Goal: Information Seeking & Learning: Learn about a topic

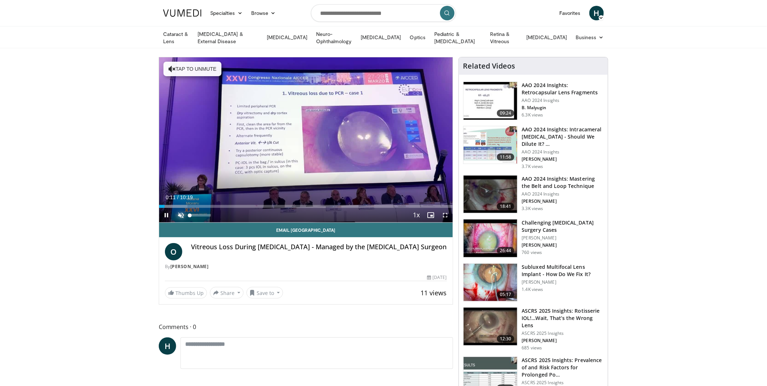
click at [180, 212] on span "Video Player" at bounding box center [181, 215] width 15 height 15
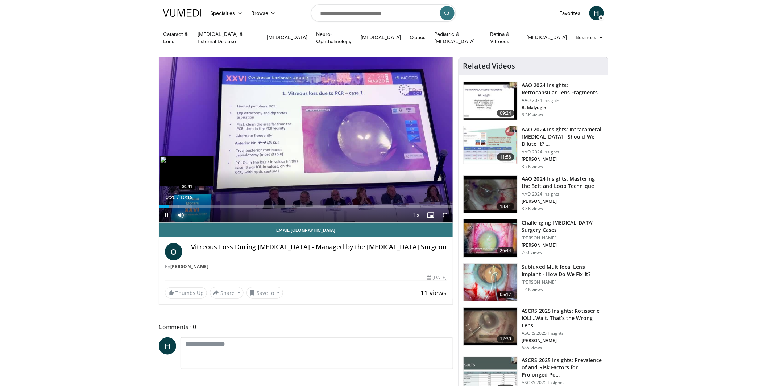
click at [179, 205] on div "Progress Bar" at bounding box center [179, 206] width 1 height 3
click at [201, 207] on div "Progress Bar" at bounding box center [201, 206] width 1 height 3
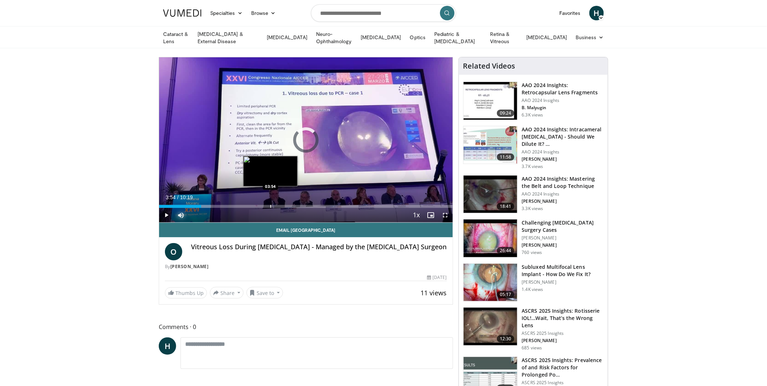
click at [270, 203] on div "Loaded : 17.72% 01:28 03:54" at bounding box center [306, 204] width 294 height 7
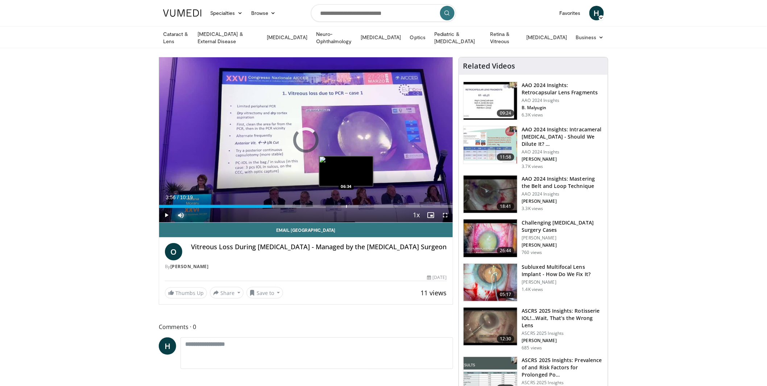
click at [346, 202] on div "Loaded : 48.36% 03:56 06:34" at bounding box center [306, 204] width 294 height 7
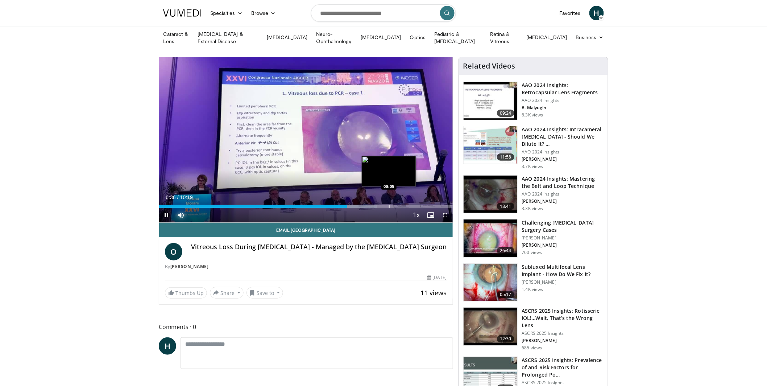
click at [389, 205] on div "Progress Bar" at bounding box center [389, 206] width 1 height 3
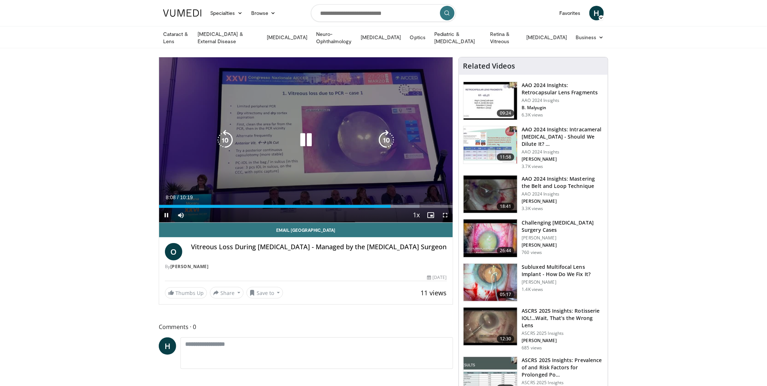
click at [305, 141] on icon "Video Player" at bounding box center [306, 140] width 20 height 20
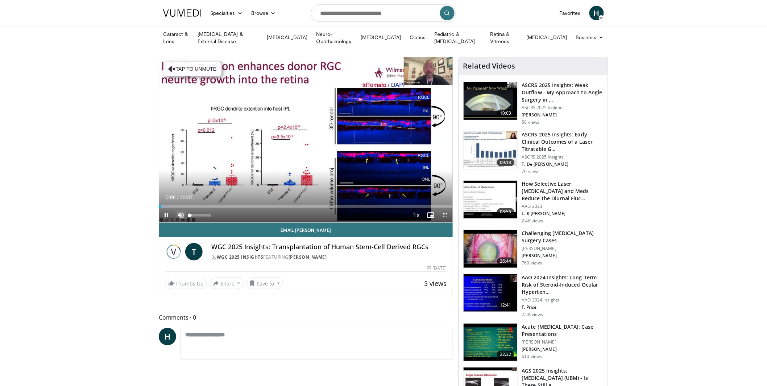
click at [179, 214] on span "Video Player" at bounding box center [181, 215] width 15 height 15
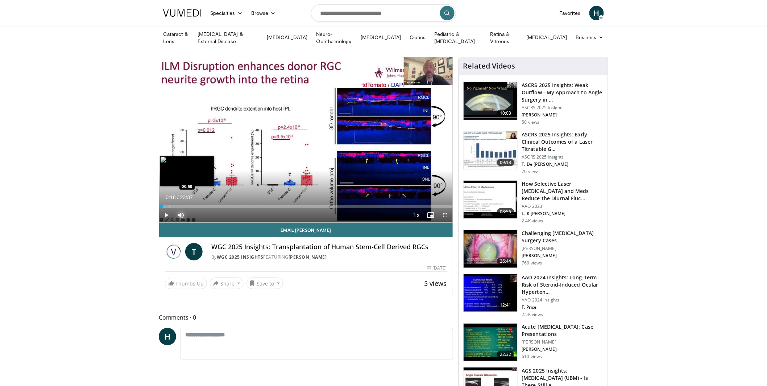
click at [170, 205] on div "Progress Bar" at bounding box center [170, 206] width 1 height 3
click at [189, 202] on div "Loaded : 0.00% 02:25 02:25" at bounding box center [306, 204] width 294 height 7
click at [204, 205] on div "Progress Bar" at bounding box center [204, 206] width 1 height 3
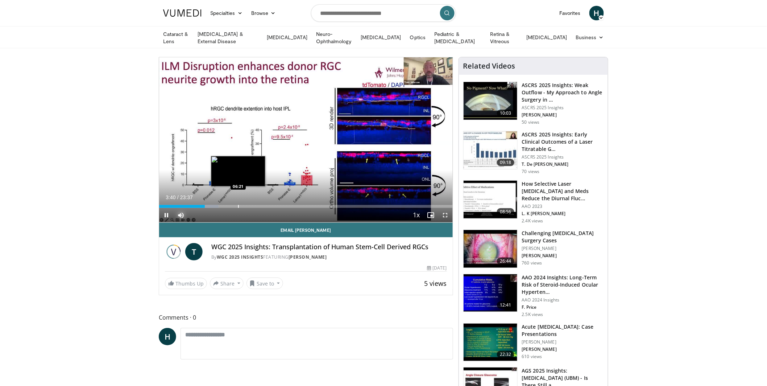
click at [238, 205] on div "Progress Bar" at bounding box center [238, 206] width 1 height 3
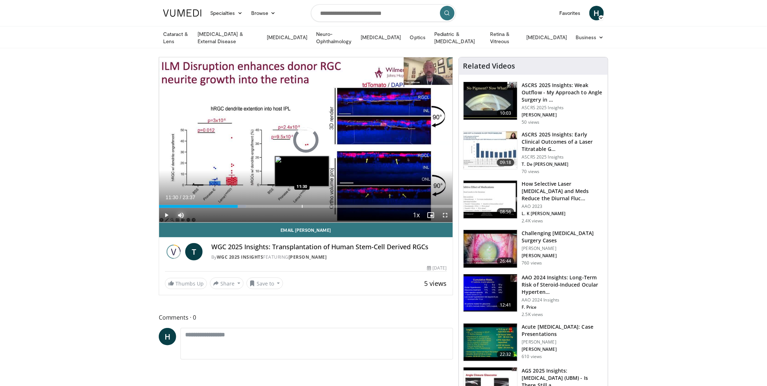
click at [302, 202] on div "Loaded : 29.64% 06:20 11:30" at bounding box center [306, 204] width 294 height 7
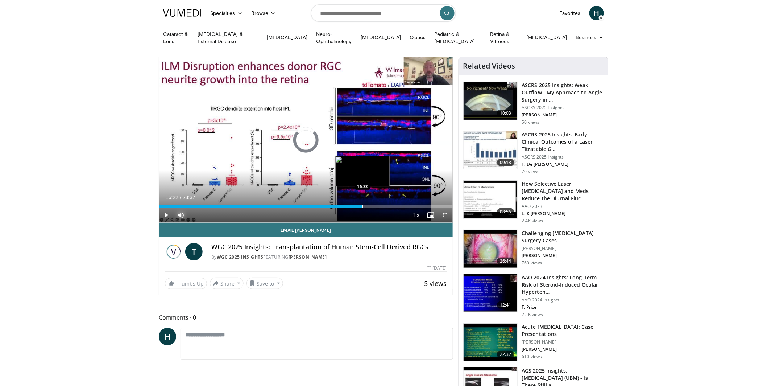
click at [363, 203] on div "Loaded : 53.19% 16:22 16:22" at bounding box center [306, 204] width 294 height 7
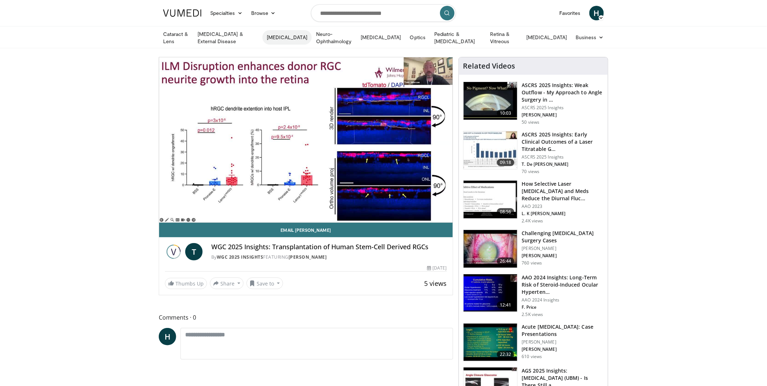
click at [285, 36] on link "[MEDICAL_DATA]" at bounding box center [286, 37] width 49 height 15
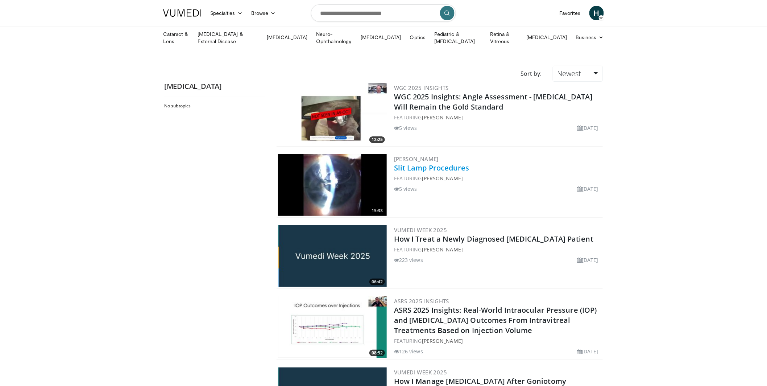
click at [444, 166] on link "Slit Lamp Procedures" at bounding box center [431, 168] width 75 height 10
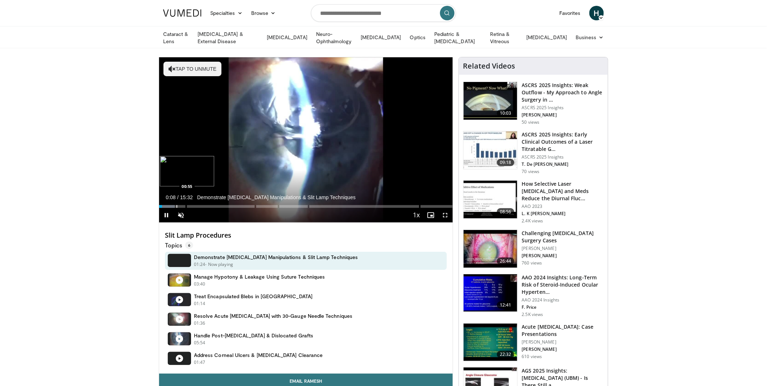
click at [177, 205] on div "Progress Bar" at bounding box center [177, 206] width 1 height 3
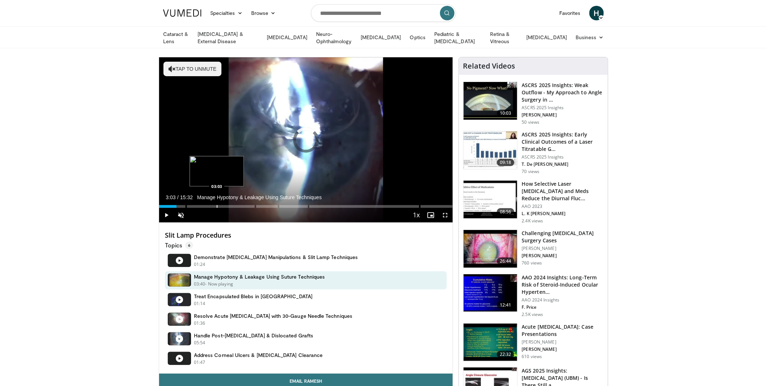
click at [217, 203] on div "Loaded : 0.00% 03:03 03:03" at bounding box center [306, 204] width 294 height 7
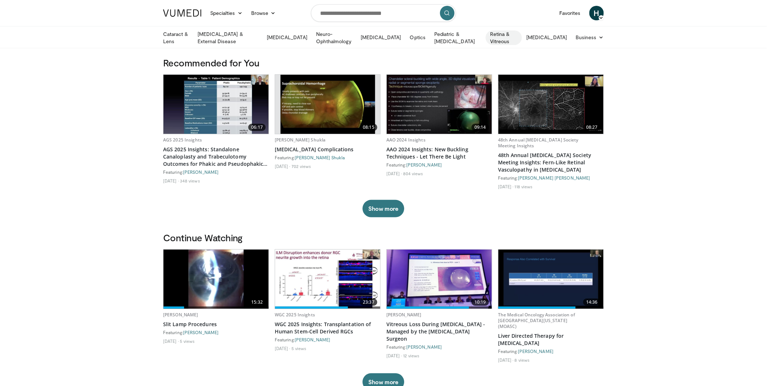
click at [517, 37] on link "Retina & Vitreous" at bounding box center [504, 37] width 36 height 15
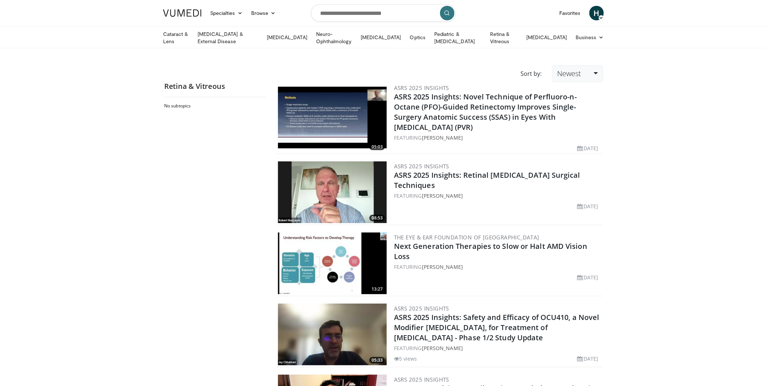
click at [597, 70] on link "Newest" at bounding box center [578, 74] width 50 height 16
click at [579, 99] on link "Thumbs Up" at bounding box center [581, 103] width 57 height 12
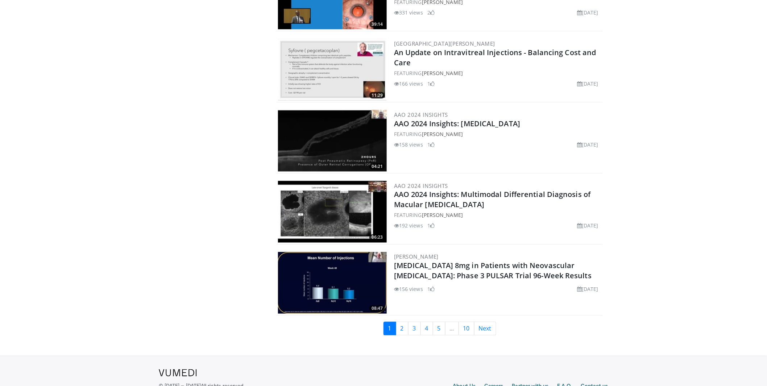
scroll to position [1539, 0]
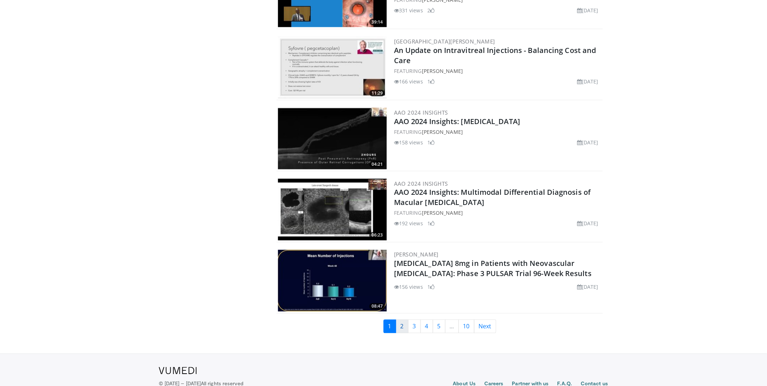
click at [405, 319] on link "2" at bounding box center [402, 326] width 13 height 14
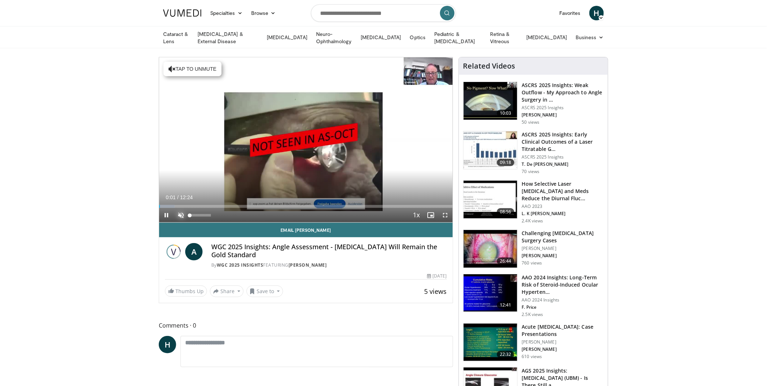
click at [183, 211] on span "Video Player" at bounding box center [181, 215] width 15 height 15
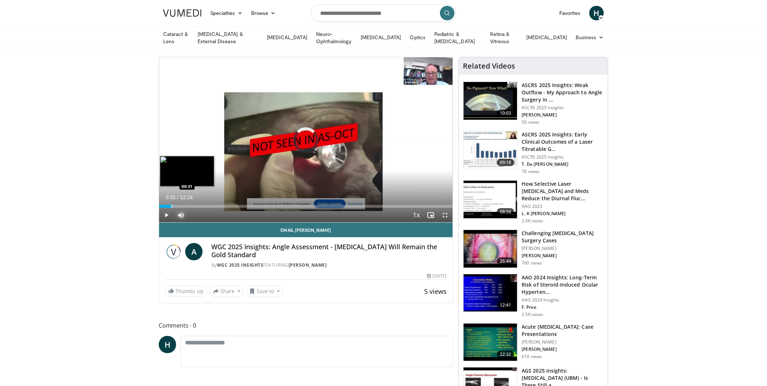
click at [171, 205] on div "Progress Bar" at bounding box center [171, 206] width 1 height 3
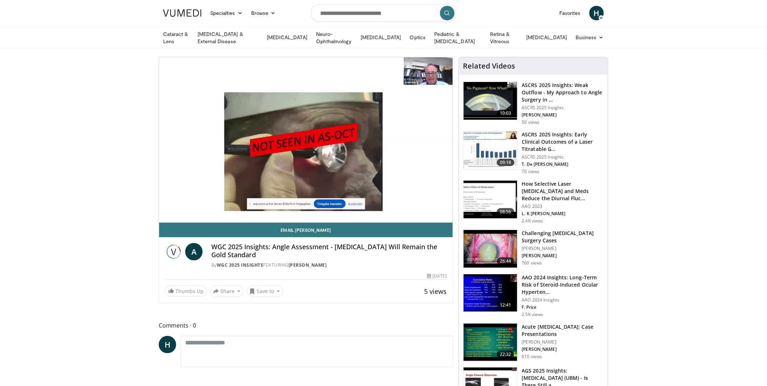
click at [186, 204] on video-js "**********" at bounding box center [306, 139] width 294 height 165
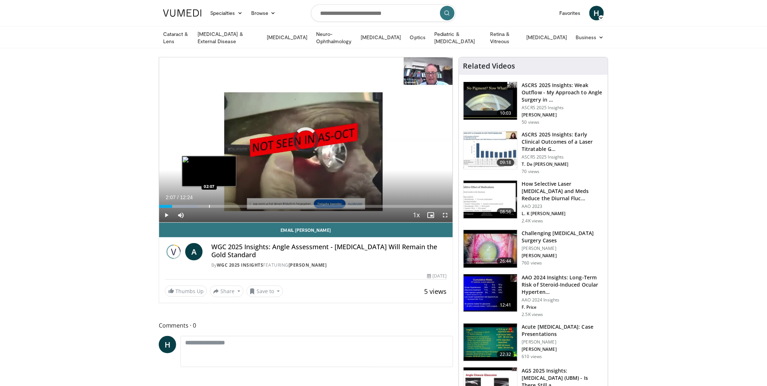
click at [209, 205] on div "Progress Bar" at bounding box center [209, 206] width 1 height 3
click at [227, 206] on div "Progress Bar" at bounding box center [227, 206] width 1 height 3
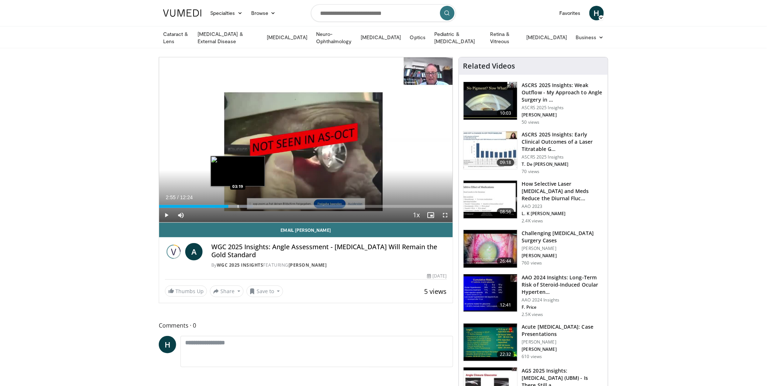
click at [238, 206] on div "Progress Bar" at bounding box center [238, 206] width 1 height 3
click at [255, 208] on div "Current Time 3:22 / Duration 12:24 Pause Skip Backward Skip Forward Mute Loaded…" at bounding box center [306, 215] width 294 height 15
click at [253, 206] on div "Progress Bar" at bounding box center [253, 206] width 1 height 3
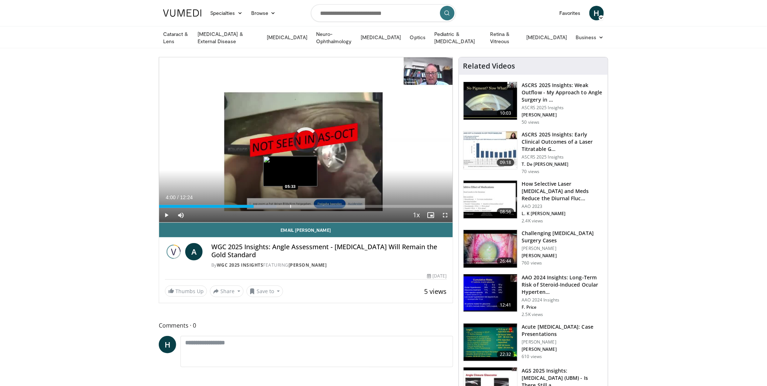
click at [290, 205] on div "Progress Bar" at bounding box center [290, 206] width 1 height 3
click at [305, 206] on div "Progress Bar" at bounding box center [305, 206] width 1 height 3
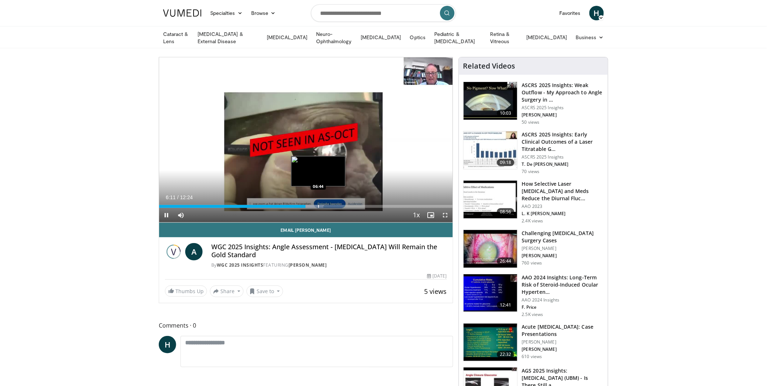
click at [318, 206] on div "Progress Bar" at bounding box center [318, 206] width 1 height 3
click at [342, 208] on div "Current Time 6:44 / Duration 12:24 Pause Skip Backward Skip Forward Mute Loaded…" at bounding box center [306, 215] width 294 height 15
